Goal: Transaction & Acquisition: Download file/media

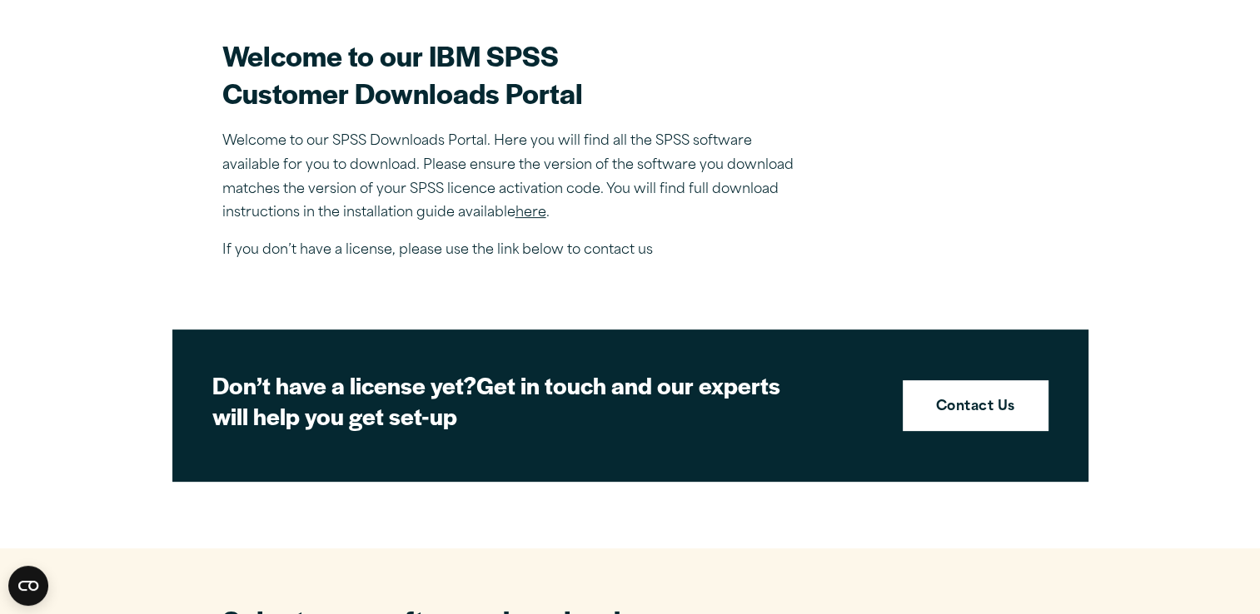
scroll to position [472, 0]
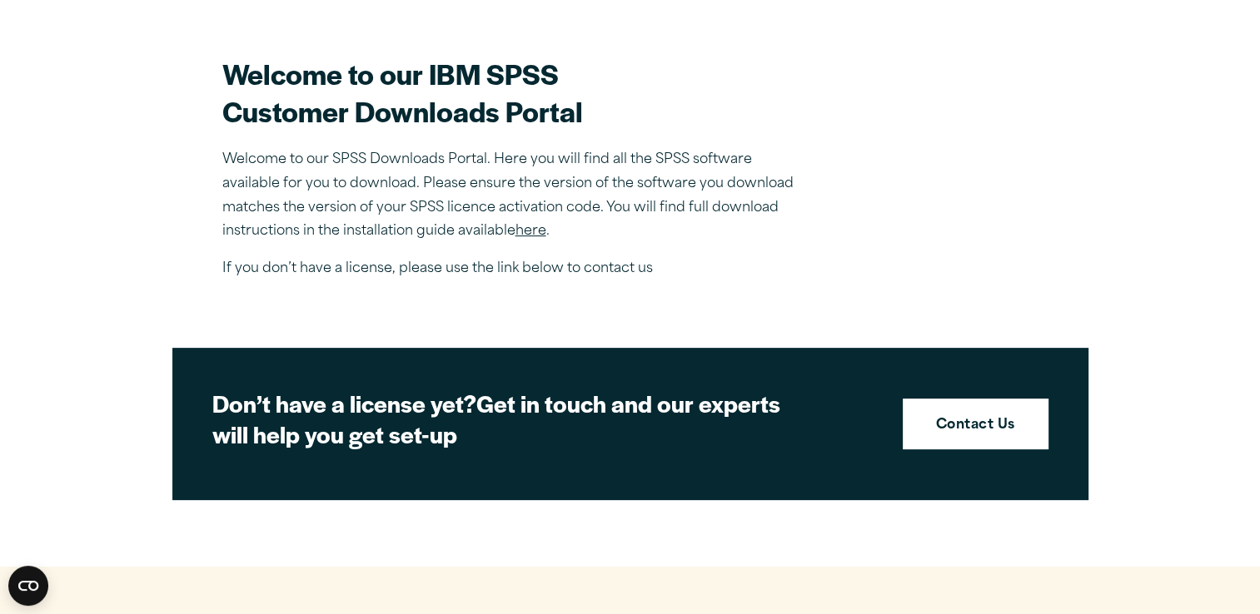
click at [531, 231] on link "here" at bounding box center [530, 231] width 31 height 13
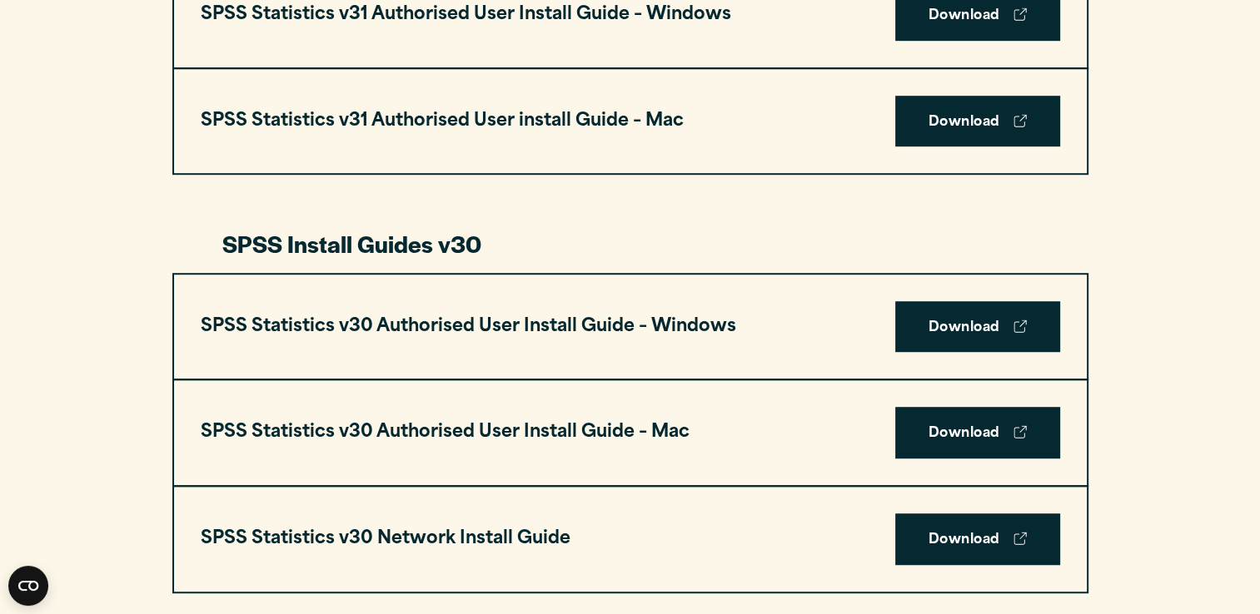
scroll to position [1068, 0]
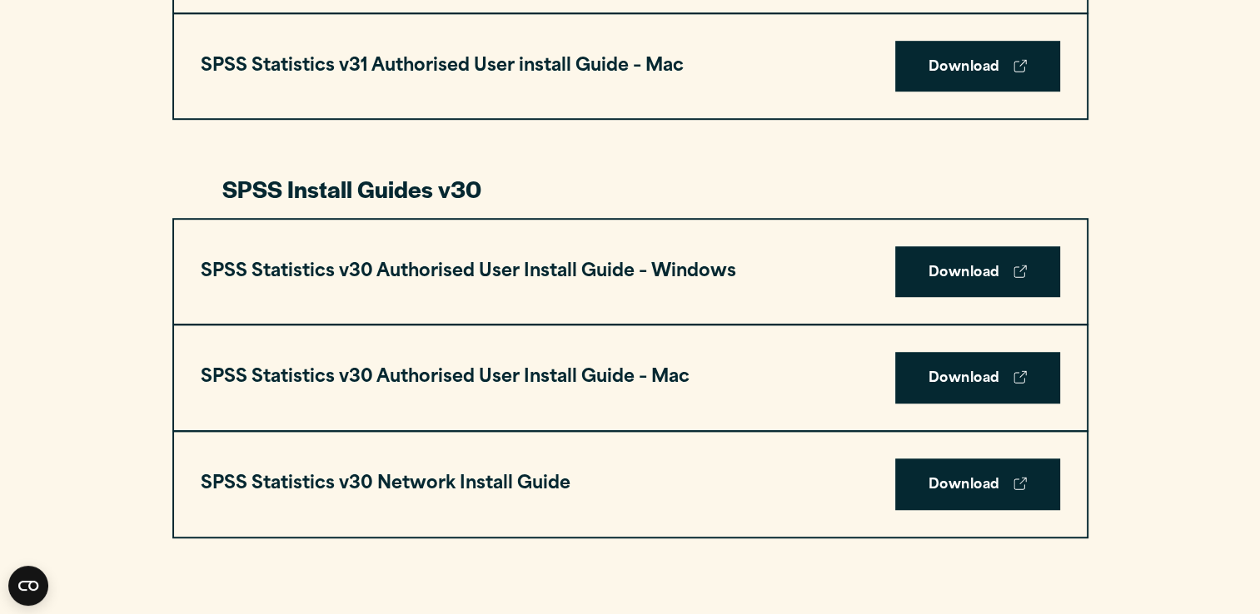
click at [977, 262] on link "Download" at bounding box center [977, 272] width 165 height 52
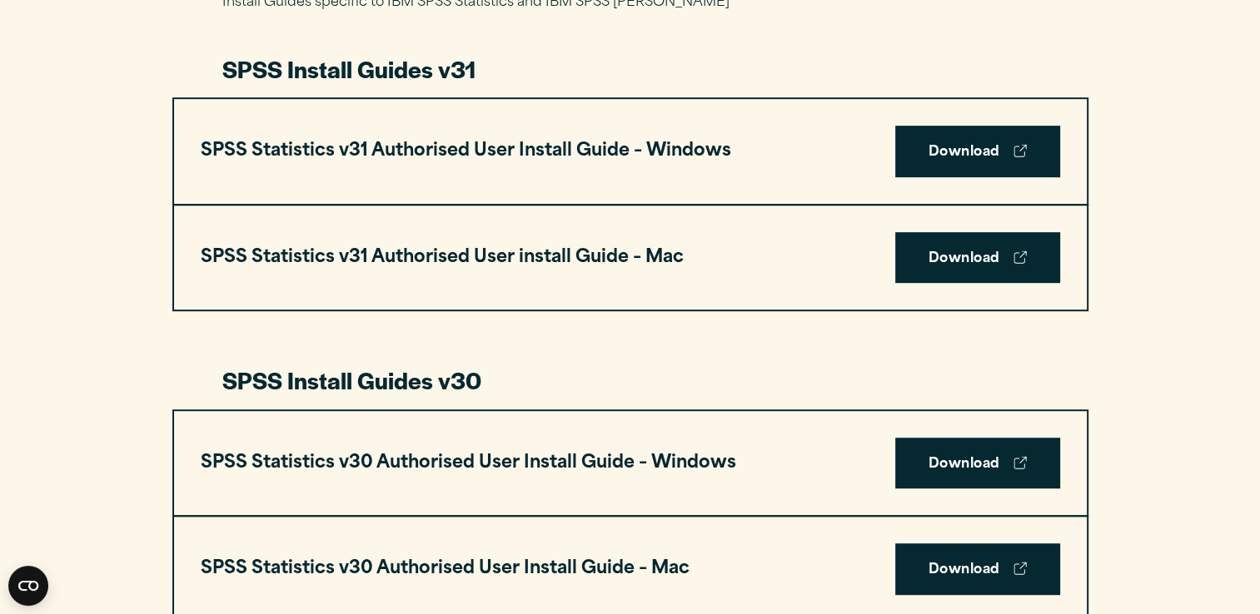
scroll to position [0, 0]
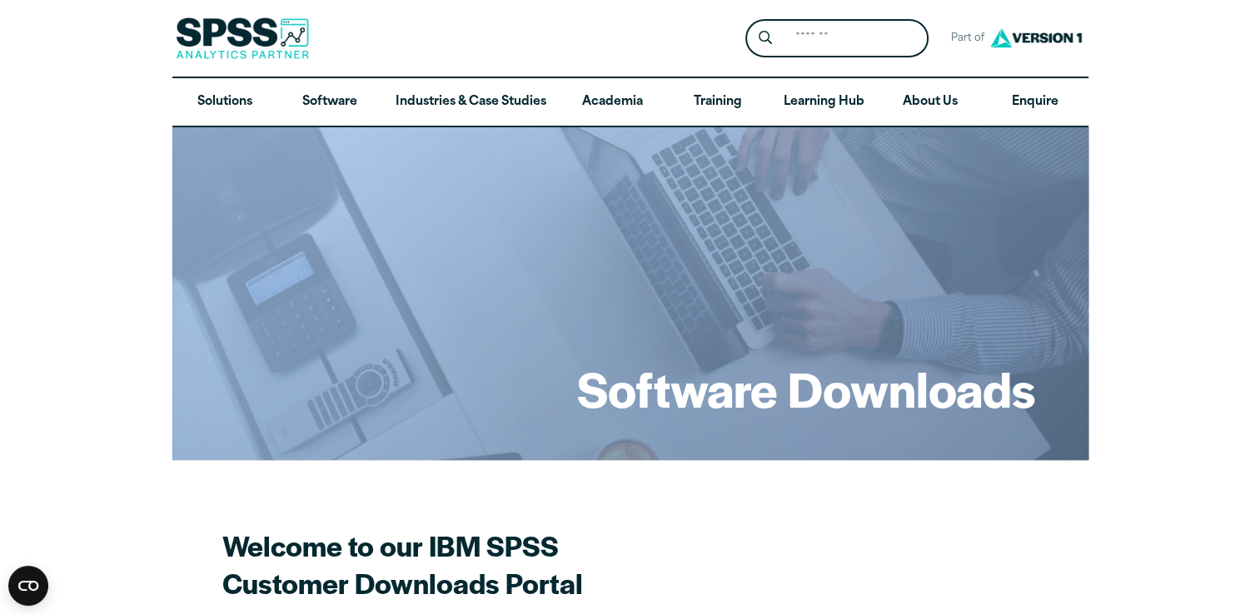
drag, startPoint x: 1255, startPoint y: 106, endPoint x: 1269, endPoint y: 147, distance: 44.0
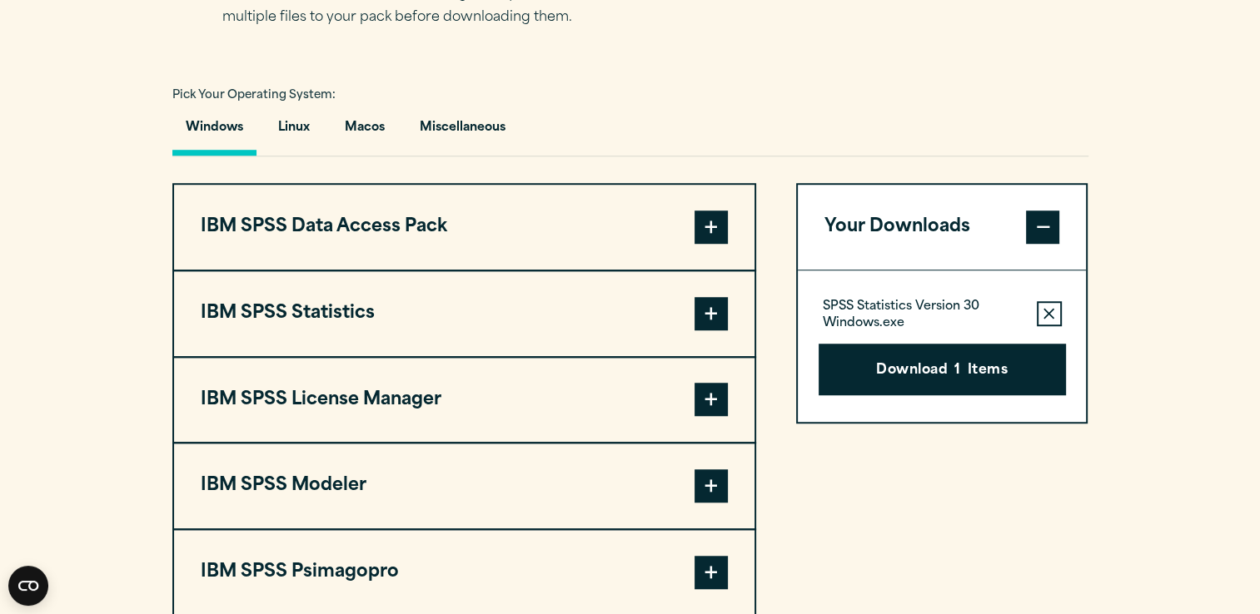
scroll to position [1192, 0]
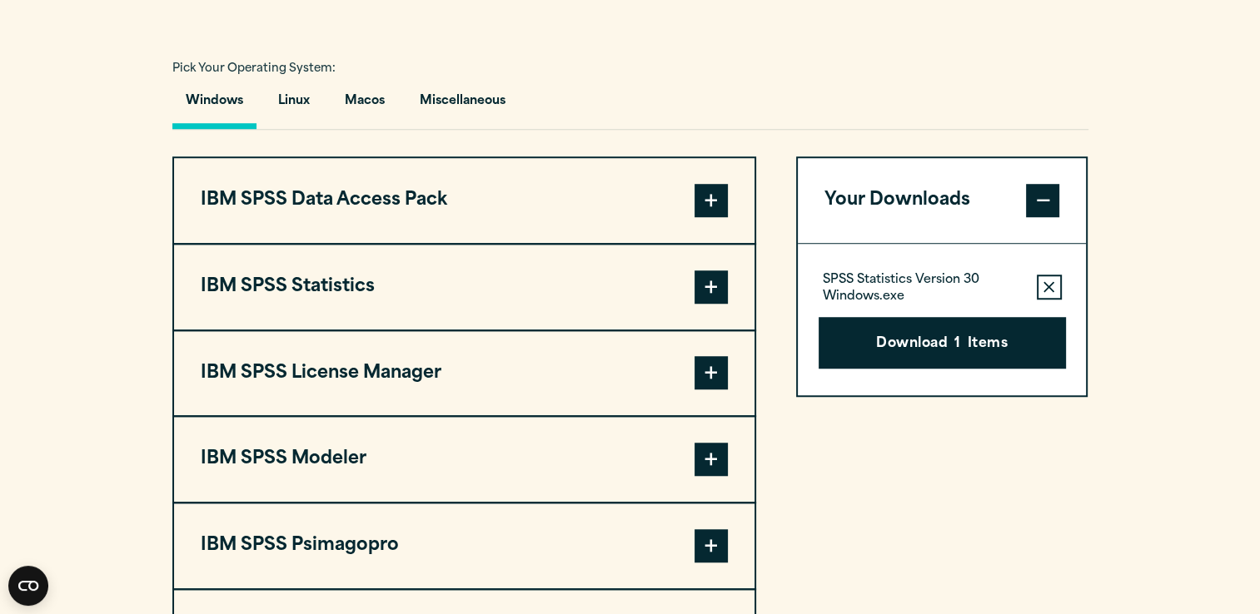
click at [1040, 282] on button "Remove this item from your software download list" at bounding box center [1049, 287] width 25 height 25
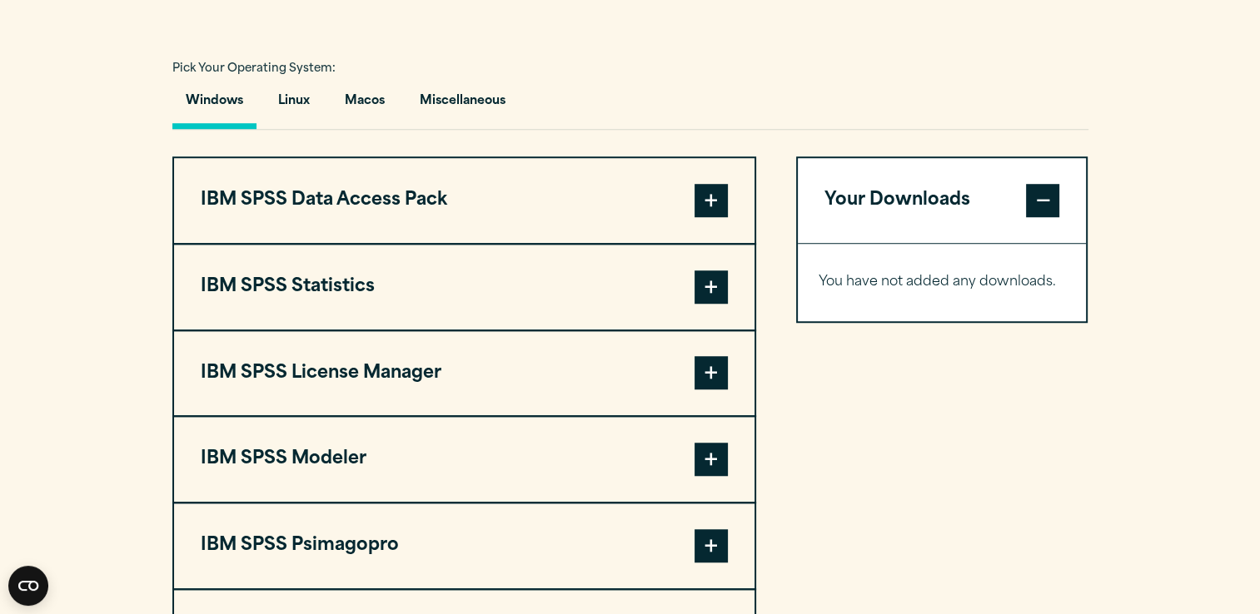
click at [694, 191] on span at bounding box center [710, 200] width 33 height 33
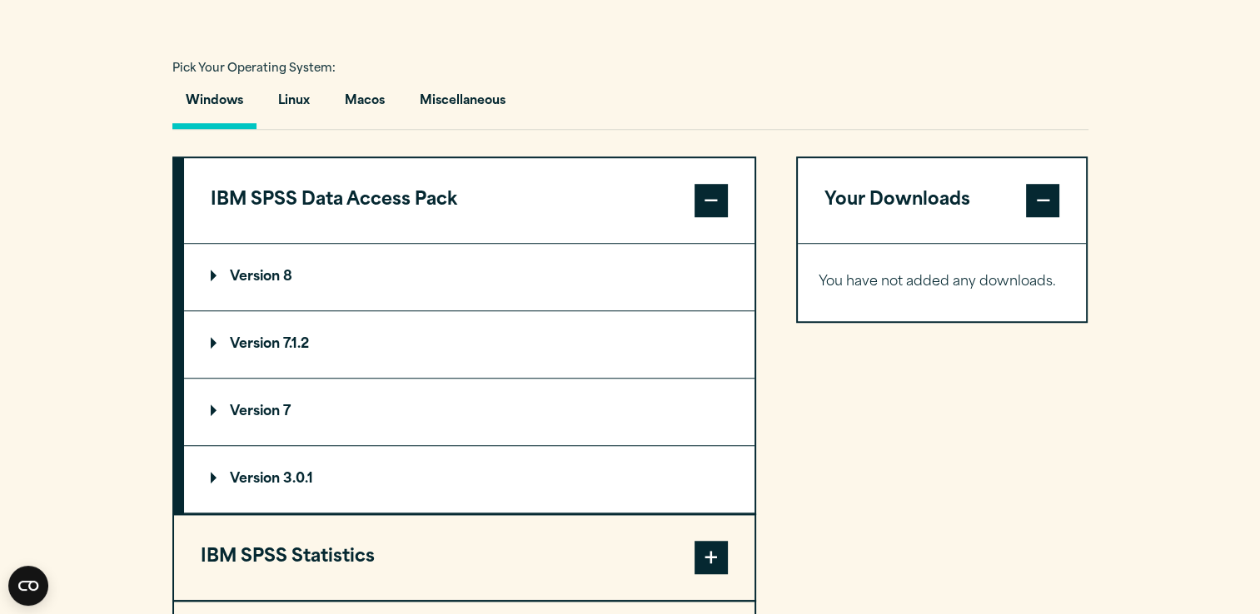
click at [700, 201] on span at bounding box center [710, 200] width 33 height 33
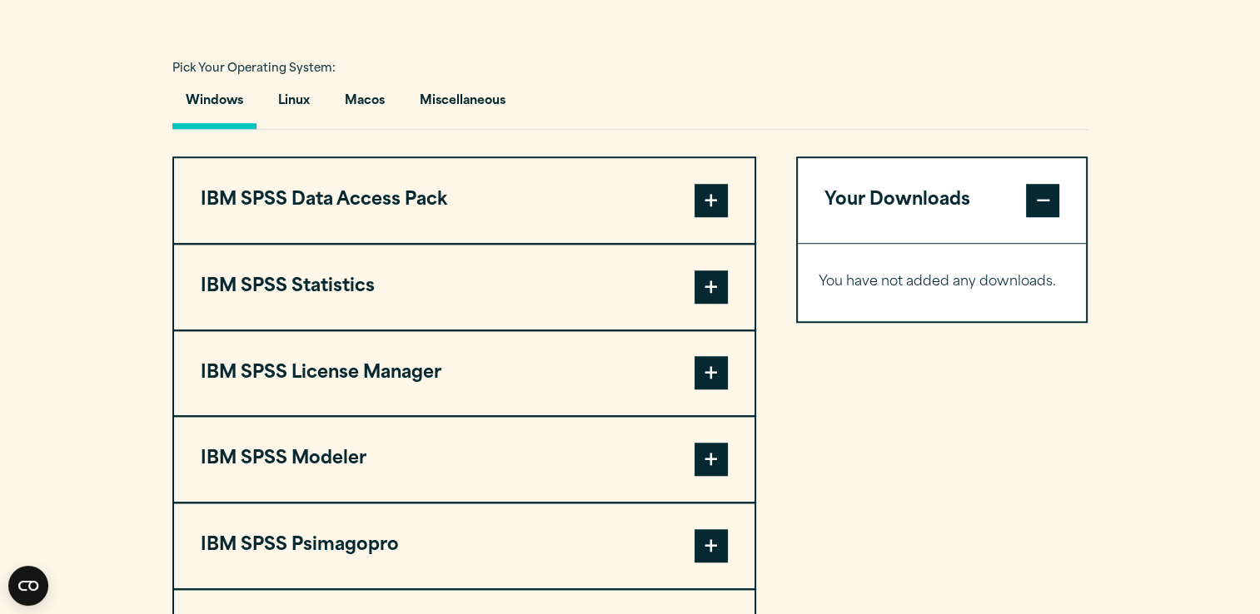
click at [701, 281] on span at bounding box center [710, 287] width 33 height 33
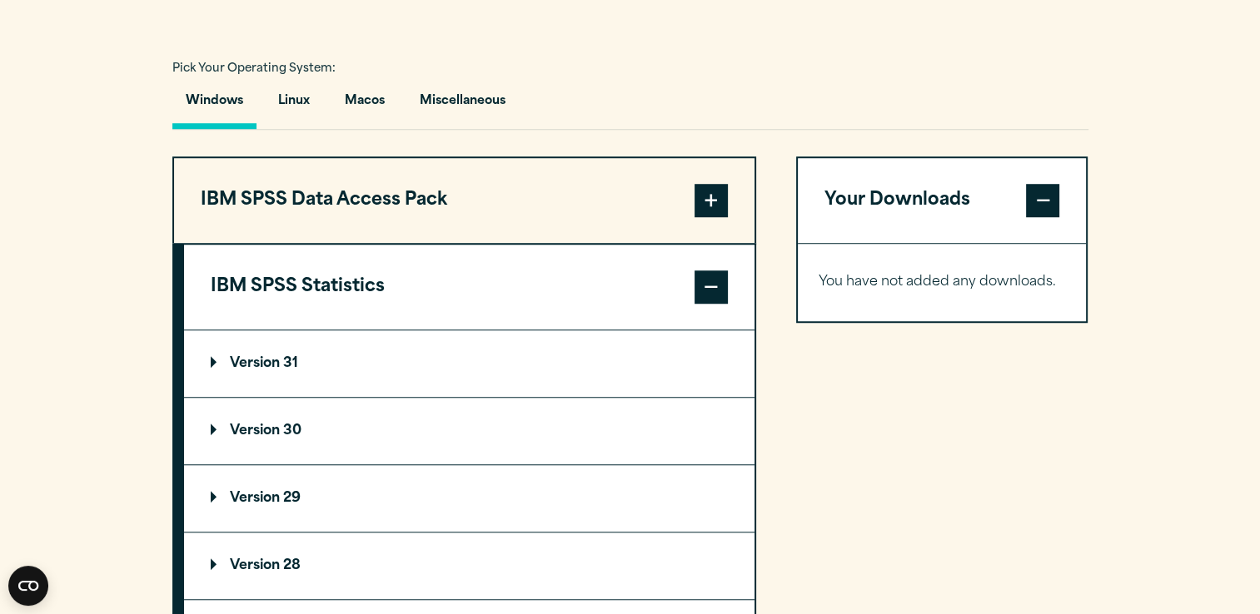
click at [392, 443] on summary "Version 30" at bounding box center [469, 431] width 570 height 67
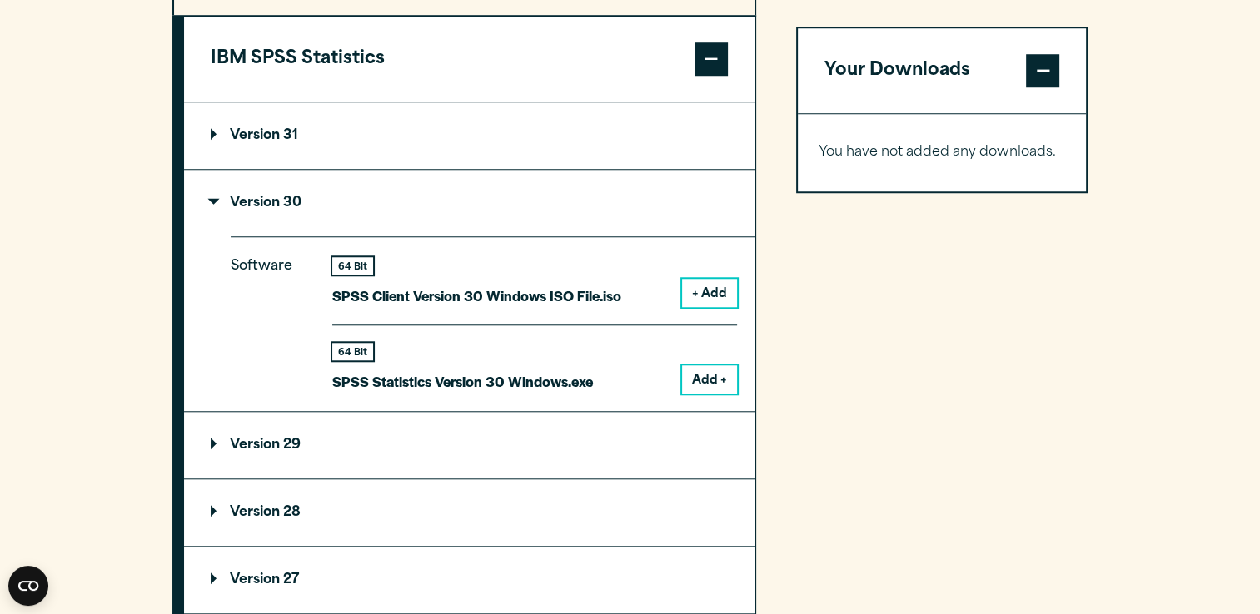
scroll to position [1425, 0]
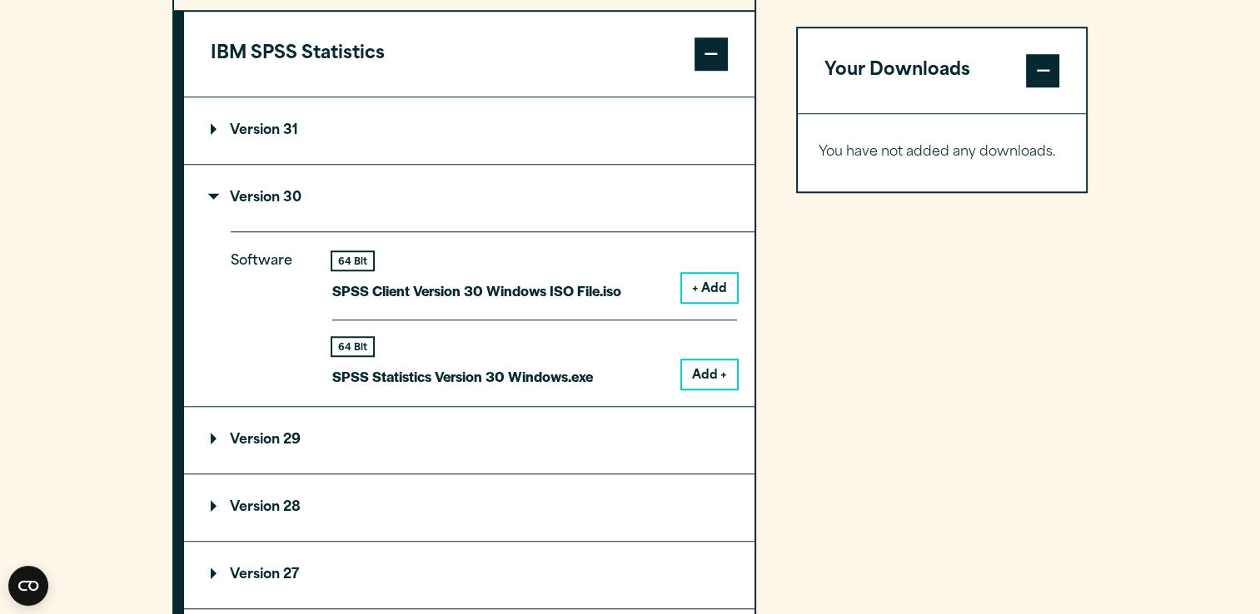
click at [700, 377] on button "Add +" at bounding box center [709, 375] width 55 height 28
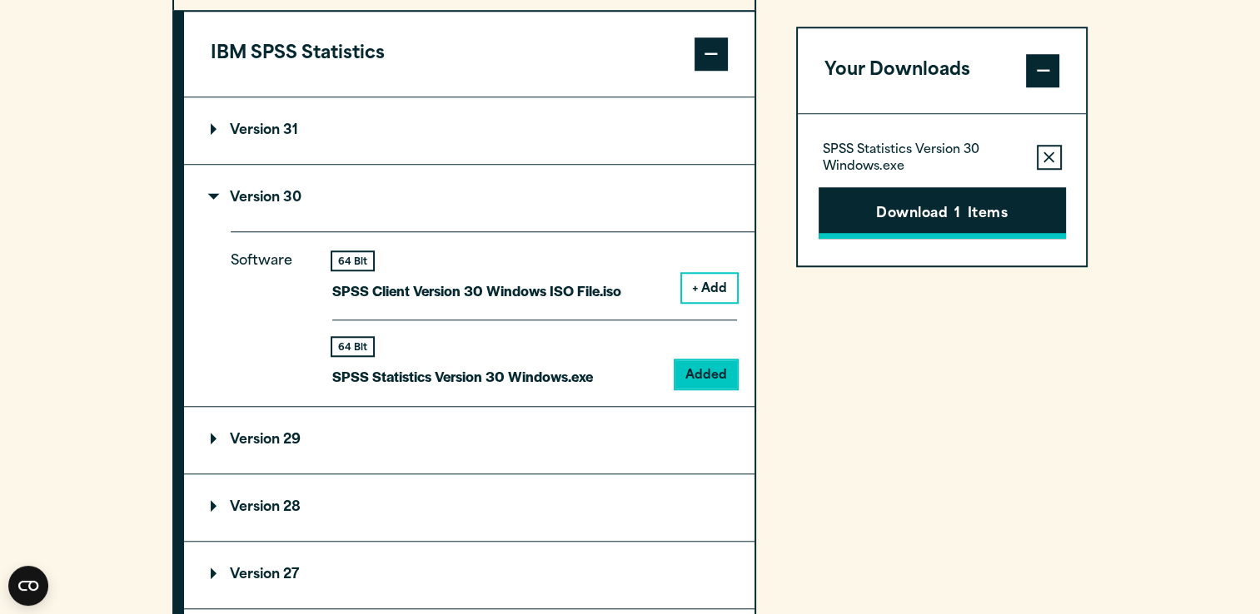
click at [918, 221] on button "Download 1 Items" at bounding box center [941, 213] width 247 height 52
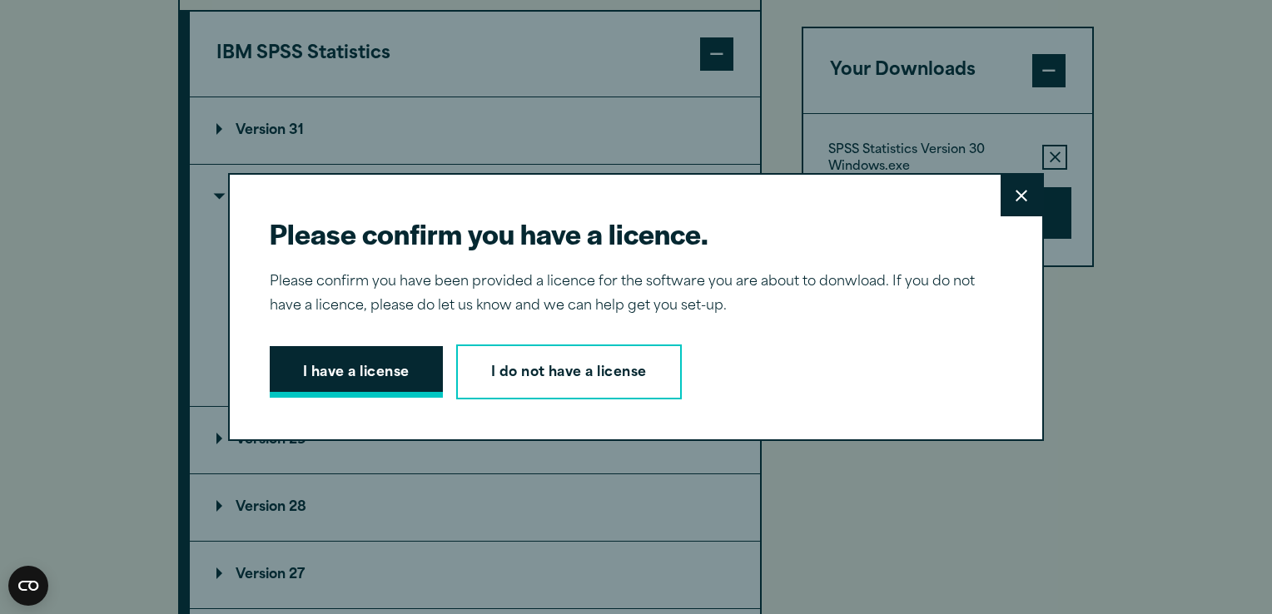
click at [390, 386] on button "I have a license" at bounding box center [356, 372] width 173 height 52
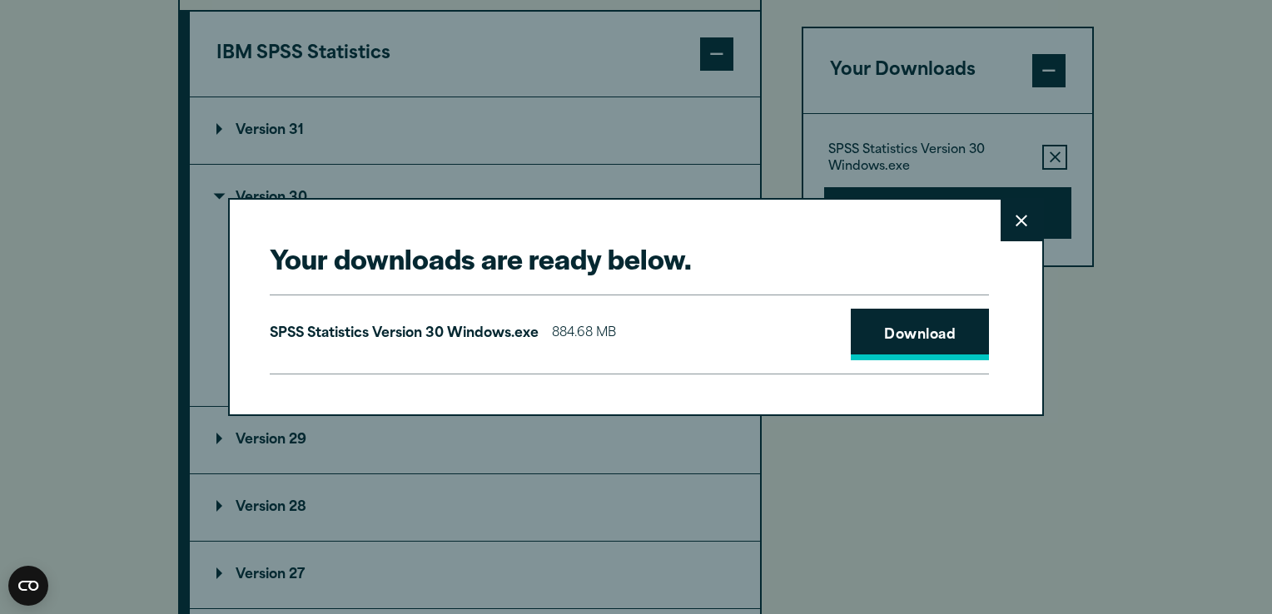
click at [893, 325] on link "Download" at bounding box center [920, 335] width 138 height 52
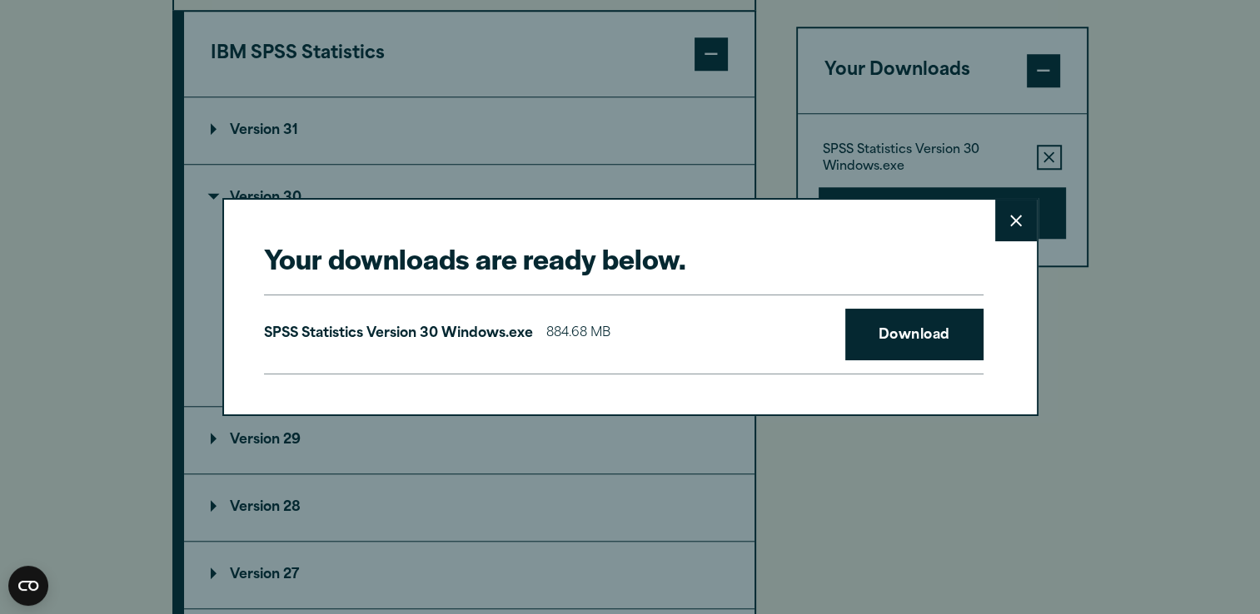
click at [1200, 124] on div "Your downloads are ready below. Close SPSS Statistics Version 30 Windows.exe 88…" at bounding box center [630, 307] width 1260 height 614
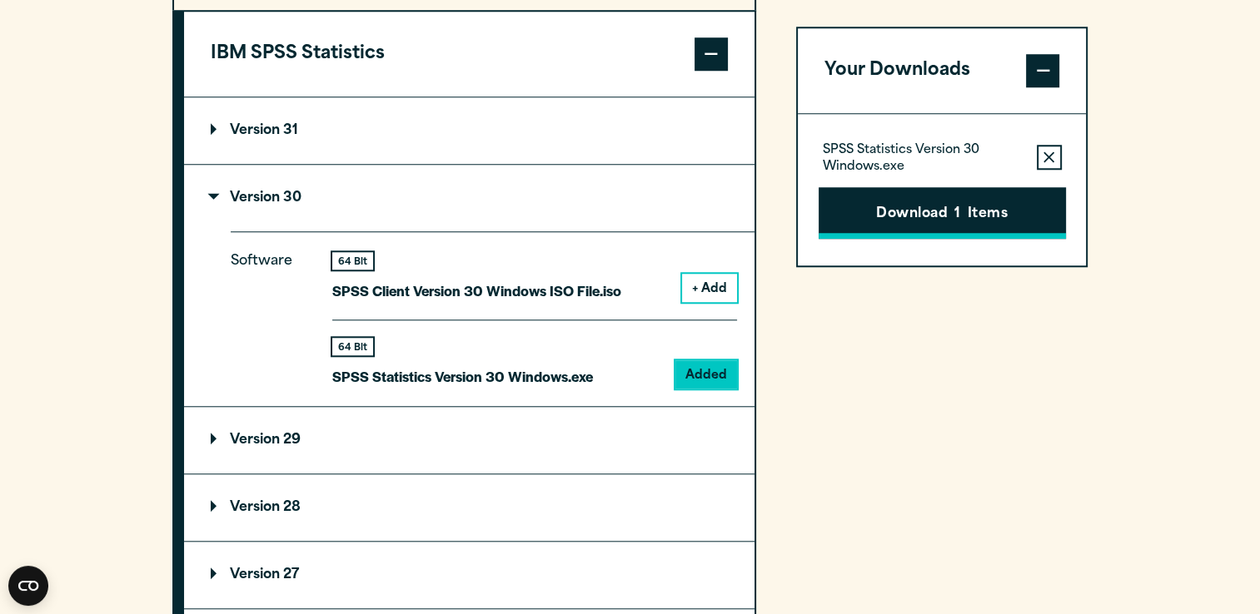
click at [1006, 221] on button "Download 1 Items" at bounding box center [941, 213] width 247 height 52
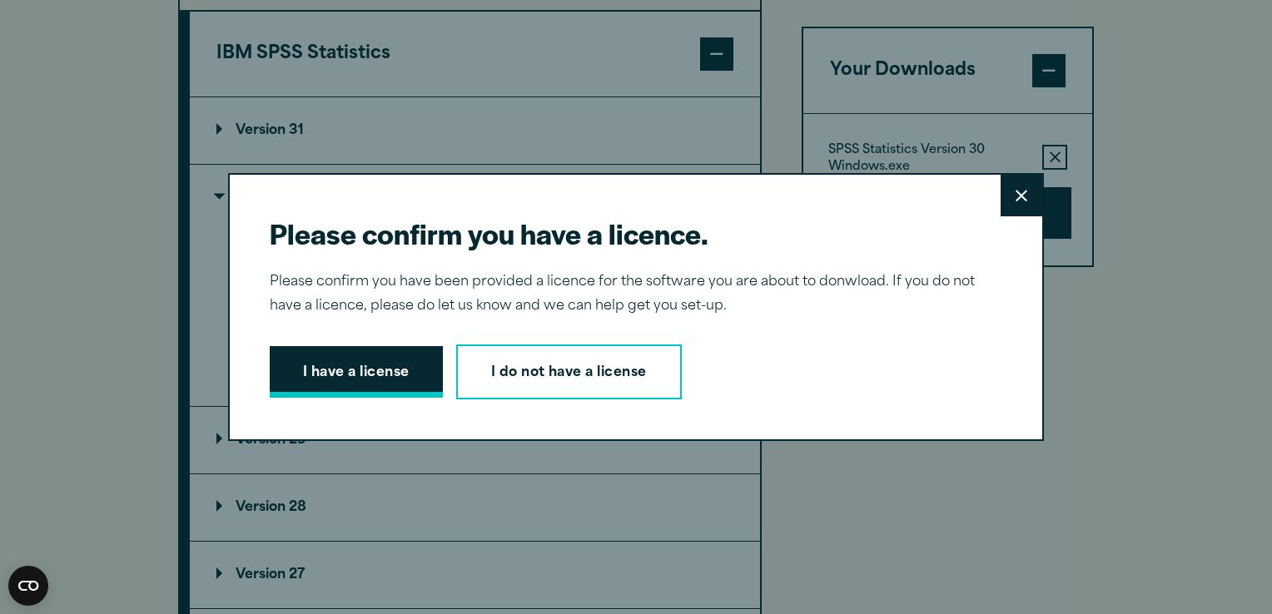
click at [406, 368] on button "I have a license" at bounding box center [356, 372] width 173 height 52
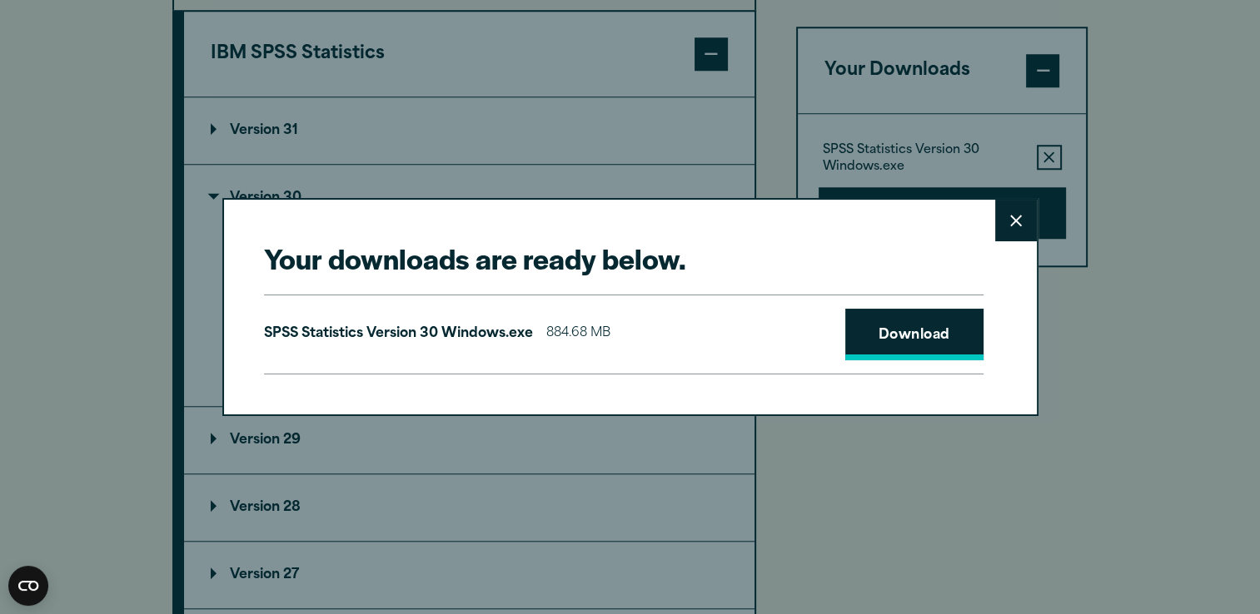
click at [942, 356] on link "Download" at bounding box center [914, 335] width 138 height 52
